Goal: Check status: Check status

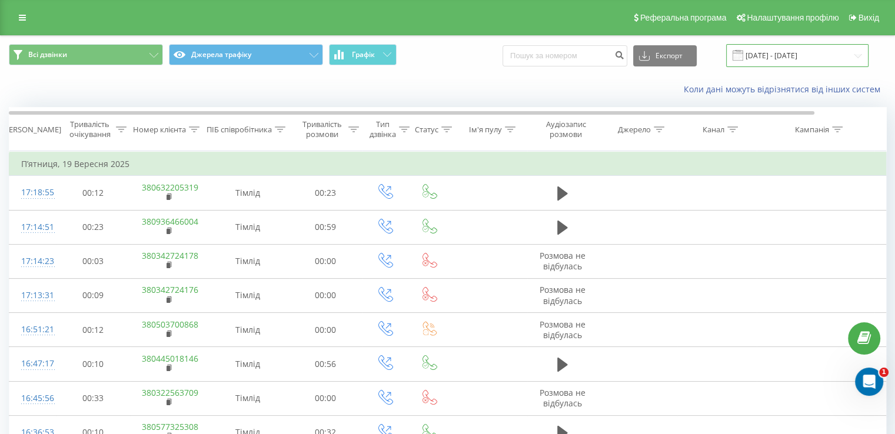
click at [786, 59] on input "19.09.2025 - 19.09.2025" at bounding box center [797, 55] width 142 height 23
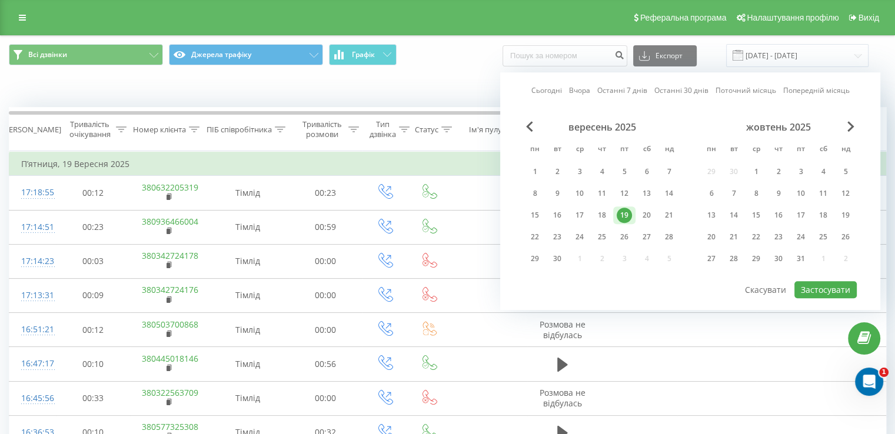
click at [535, 85] on link "Сьогодні" at bounding box center [546, 90] width 31 height 11
click at [816, 281] on button "Застосувати" at bounding box center [825, 289] width 62 height 17
type input "22.09.2025 - 22.09.2025"
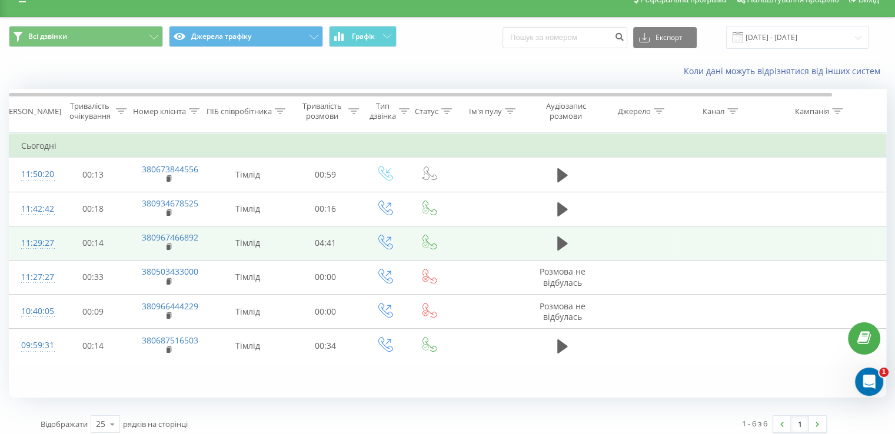
scroll to position [26, 0]
